Goal: Task Accomplishment & Management: Manage account settings

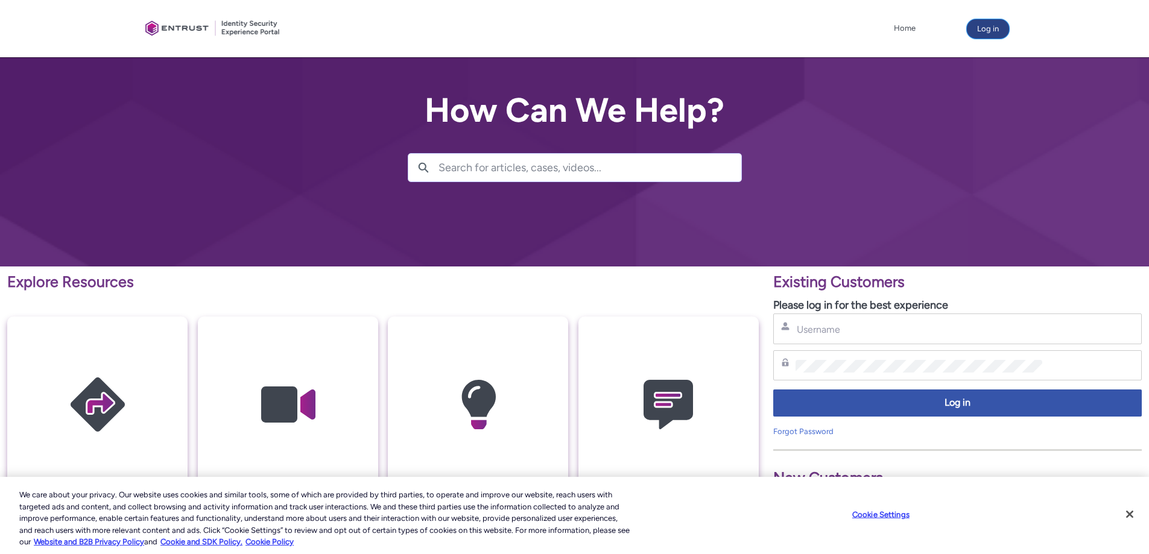
click at [986, 25] on button "Log in" at bounding box center [988, 28] width 42 height 19
click at [830, 332] on input "Username" at bounding box center [918, 329] width 247 height 13
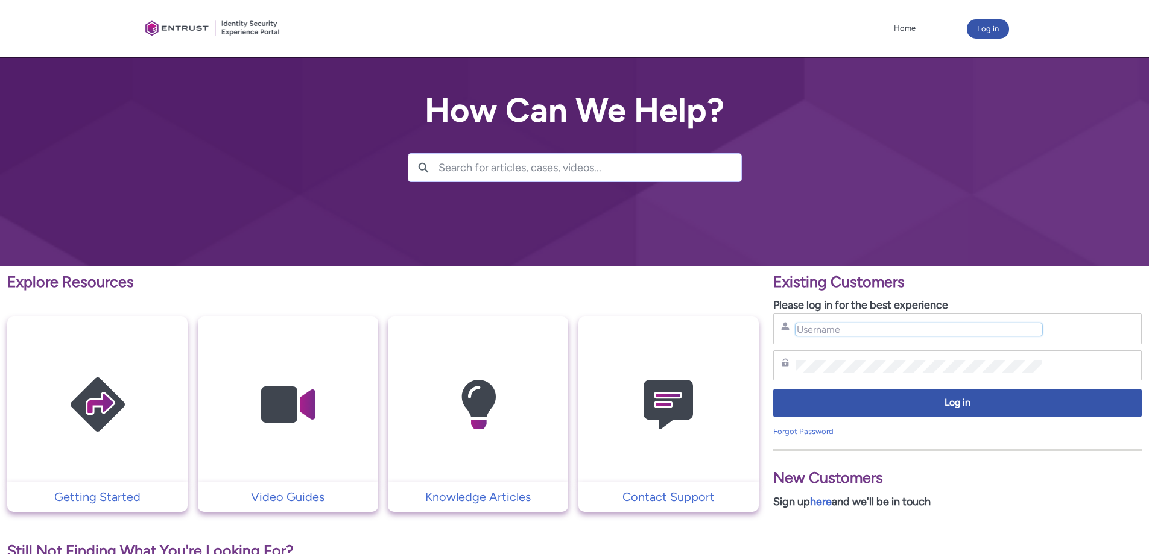
click at [843, 330] on input "Username" at bounding box center [918, 329] width 247 height 13
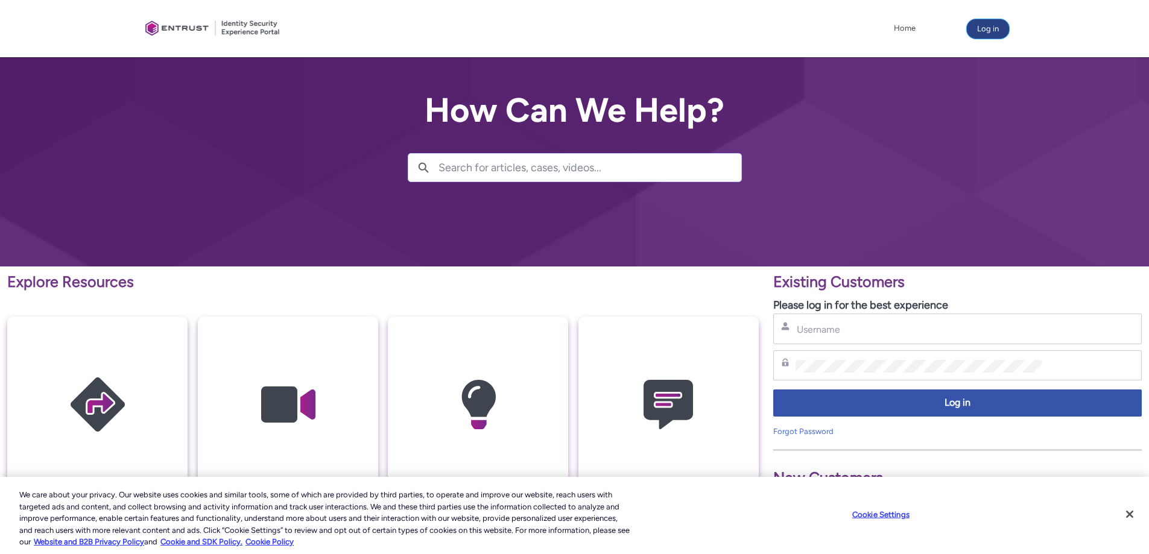
click at [997, 28] on button "Log in" at bounding box center [988, 28] width 42 height 19
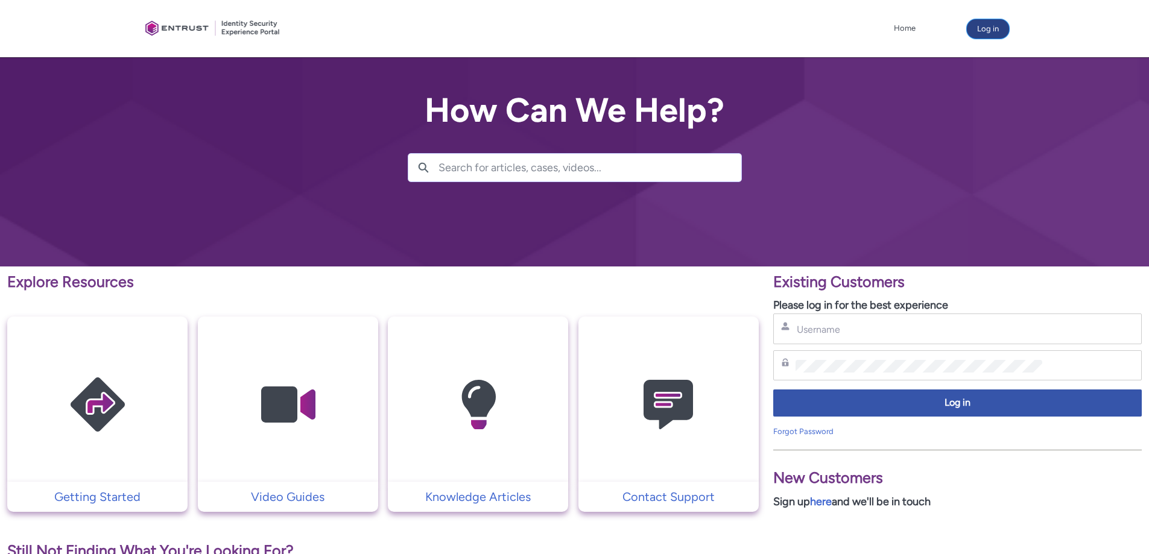
click at [997, 28] on button "Log in" at bounding box center [988, 28] width 42 height 19
